Goal: Information Seeking & Learning: Learn about a topic

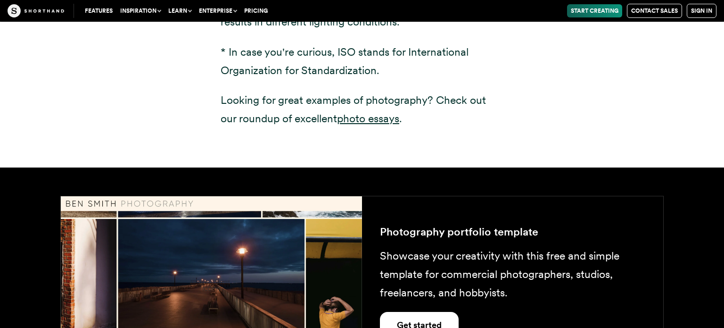
scroll to position [1544, 0]
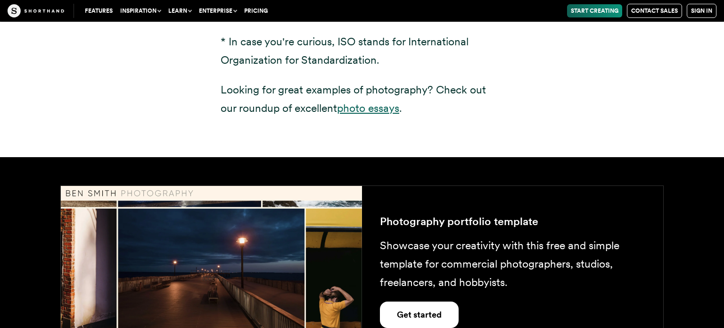
click at [384, 108] on link "photo essays" at bounding box center [368, 107] width 62 height 13
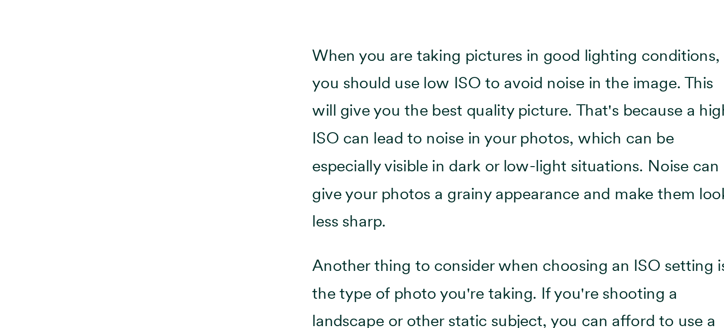
scroll to position [4154, 0]
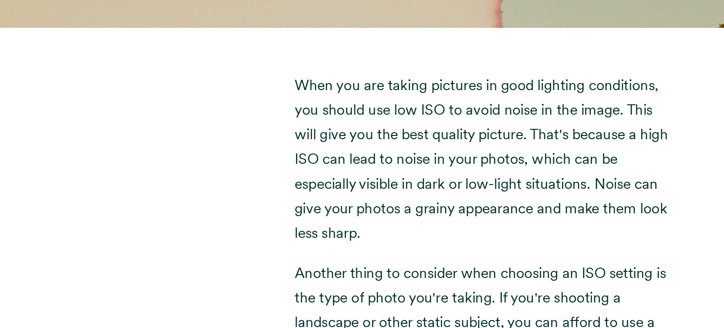
click at [388, 199] on p "When you are taking pictures in good lighting conditions, you should use low IS…" at bounding box center [362, 201] width 283 height 129
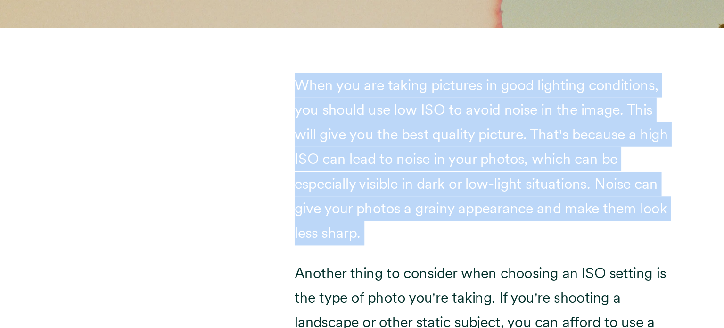
click at [388, 199] on p "When you are taking pictures in good lighting conditions, you should use low IS…" at bounding box center [362, 201] width 283 height 129
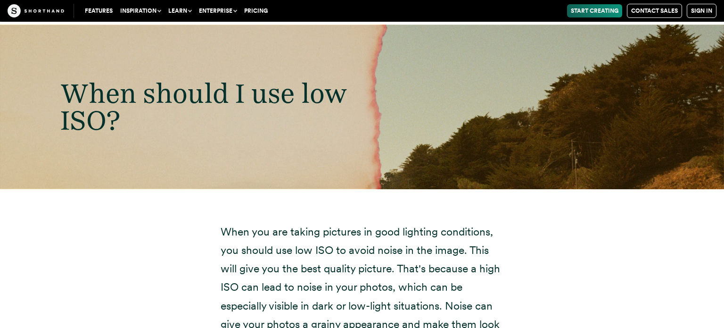
scroll to position [4066, 0]
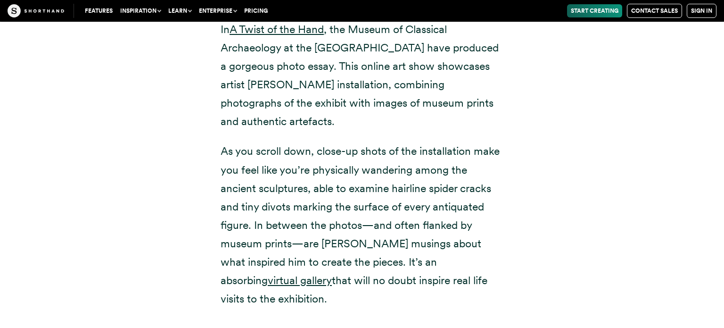
scroll to position [6947, 0]
click at [80, 137] on div "In A Twist of the Hand , the Museum of Classical Archaeology at the [GEOGRAPHIC…" at bounding box center [362, 161] width 641 height 370
click at [79, 142] on div "In A Twist of the Hand , the Museum of Classical Archaeology at the [GEOGRAPHIC…" at bounding box center [362, 161] width 641 height 370
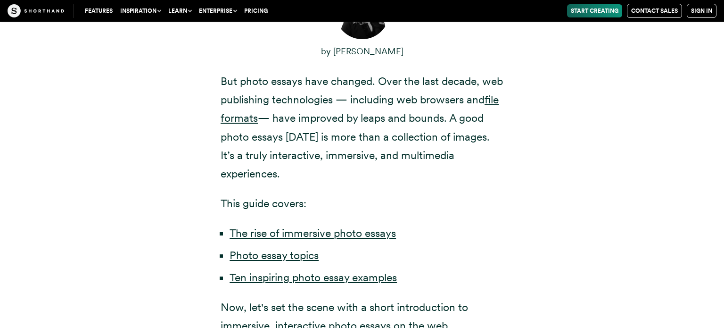
scroll to position [0, 0]
